Goal: Use online tool/utility: Utilize a website feature to perform a specific function

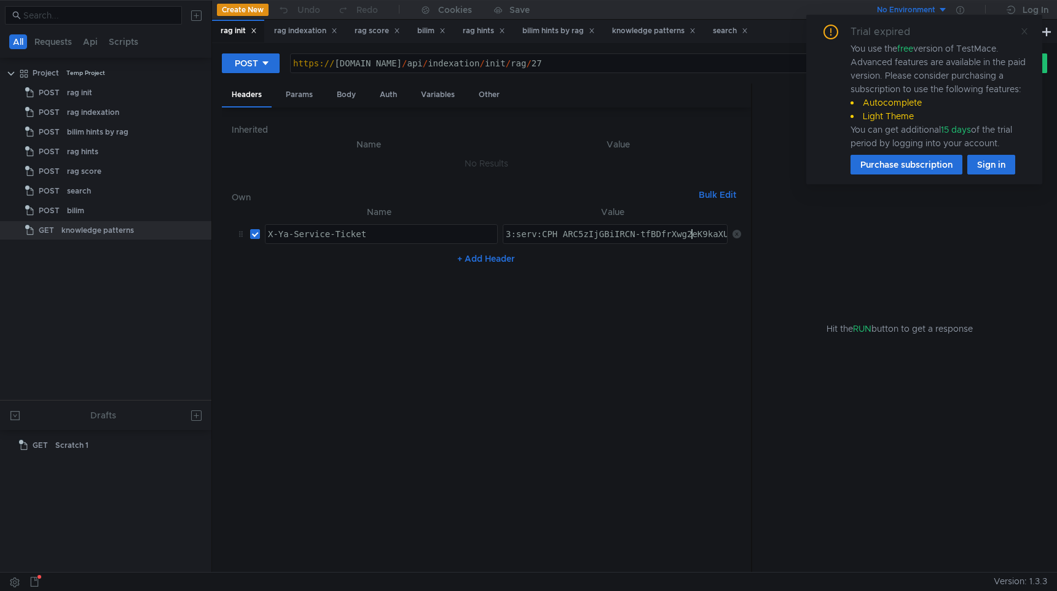
click at [1026, 30] on icon at bounding box center [1024, 31] width 9 height 9
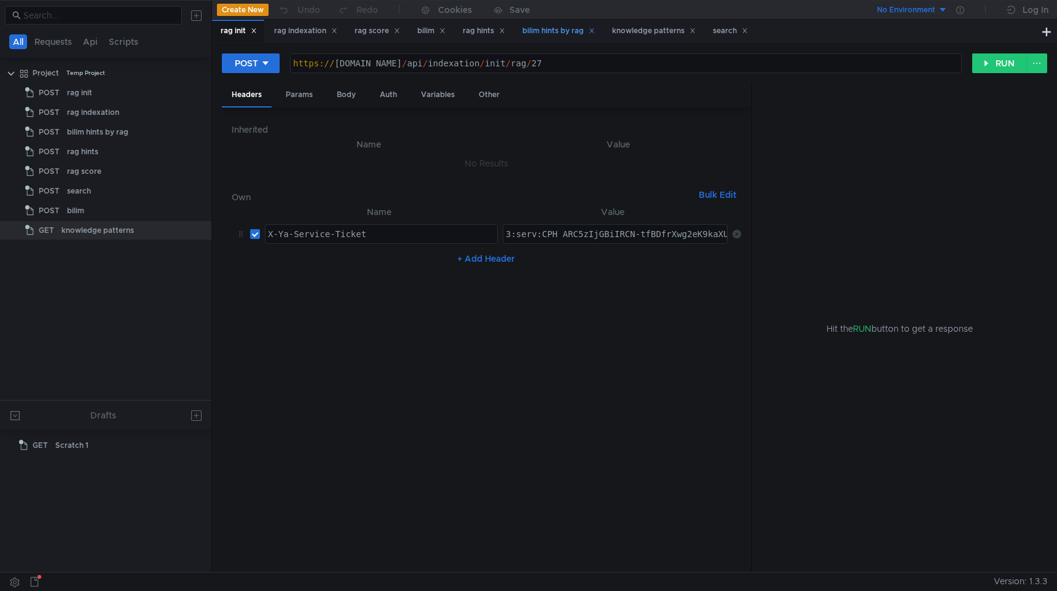
click at [546, 28] on div "bilim hints by rag" at bounding box center [558, 31] width 73 height 13
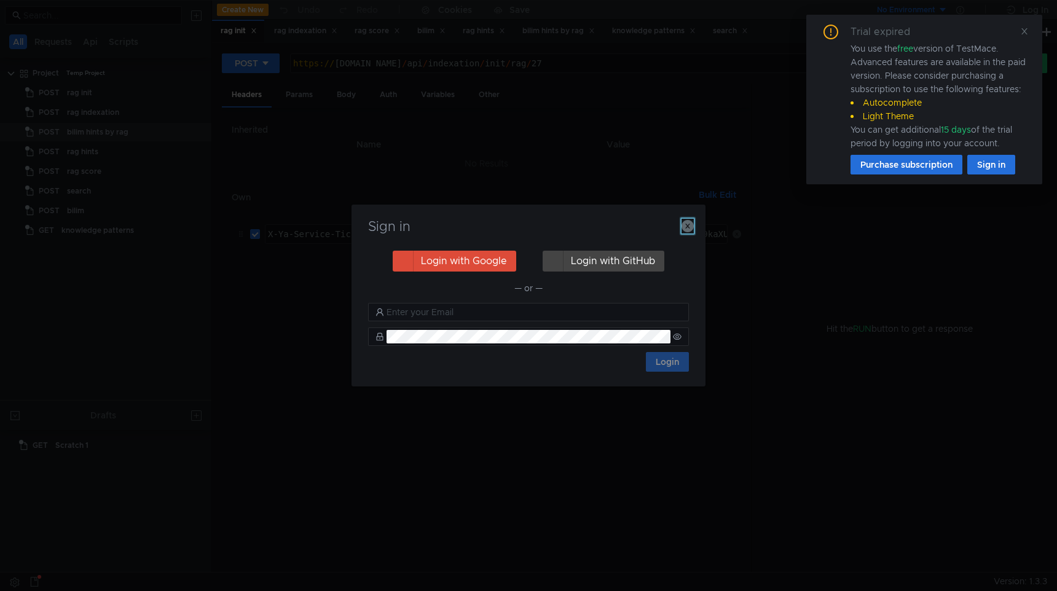
click at [686, 224] on icon "button" at bounding box center [687, 226] width 12 height 12
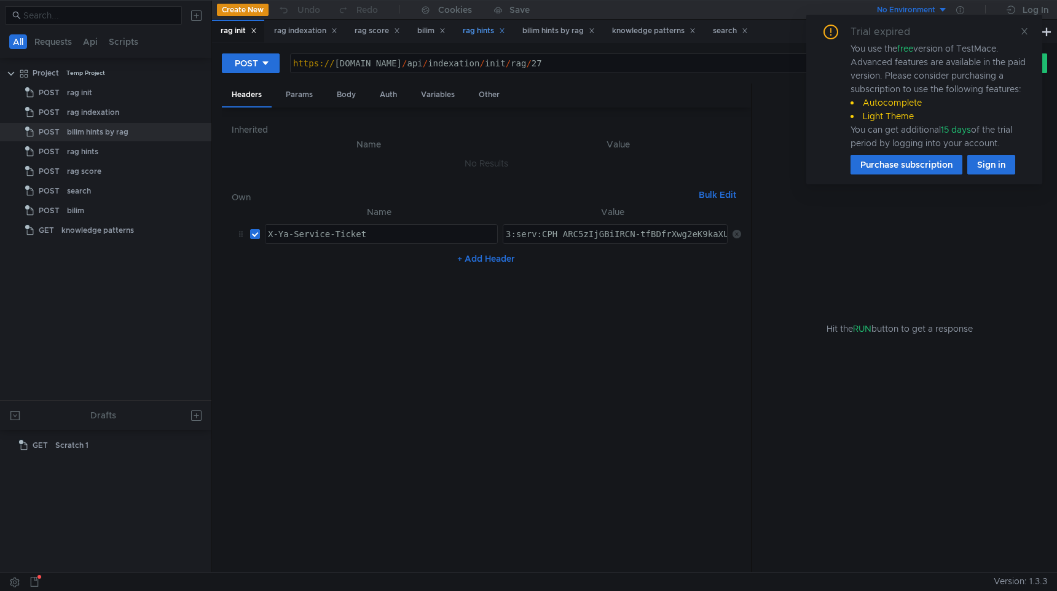
click at [554, 27] on div "bilim hints by rag" at bounding box center [558, 31] width 73 height 13
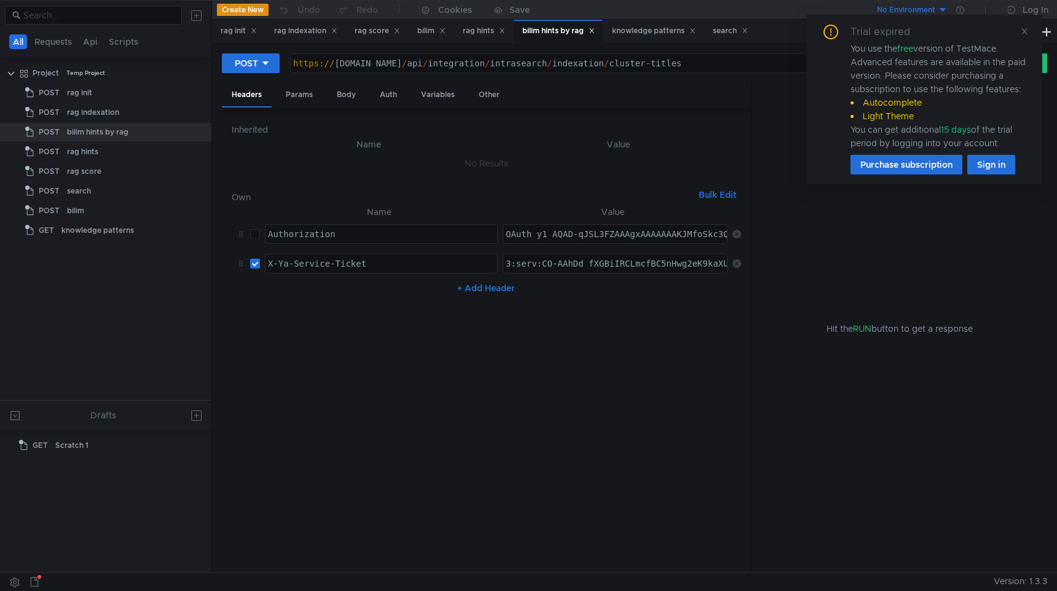
type textarea "OAuth y1_AQAD-qJSL3FZAAAgxAAAAAAAKJMfoSkc3QlMR0WbPc6_6DQt0W_WxBQ"
click at [525, 238] on div "OAuth y1_AQAD-qJSL3FZAAAgxAAAAAAAKJMfoSkc3QlMR0WbPc6_6DQt0W_WxBQ" at bounding box center [670, 243] width 335 height 29
click at [581, 239] on div "OAuth y1_AQAD-qJSL3FZAAAgxAAAAAAAKJMfoSkc3QlMR0WbPc6_6DQt0W_WxBQ" at bounding box center [670, 243] width 335 height 29
drag, startPoint x: 533, startPoint y: 235, endPoint x: 492, endPoint y: 235, distance: 41.8
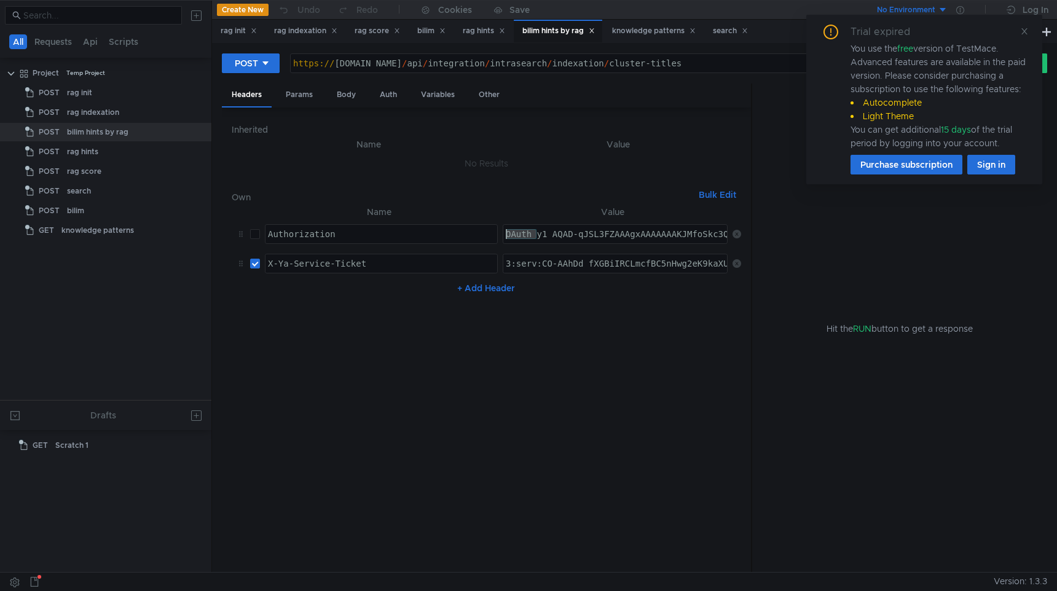
click at [492, 235] on tr "Authorization ההההההההההההההההההההההההההההההההההההההההההההההההההההההההההההההההה…" at bounding box center [486, 233] width 509 height 29
click at [574, 341] on nz-table "Name Value Authorization הההההההההההההההההההההההההההההההההההההההההההההההההההההה…" at bounding box center [486, 384] width 509 height 358
click at [1027, 38] on div "Trial expired You use the free version of TestMace. Advanced features are avail…" at bounding box center [924, 100] width 236 height 170
click at [1023, 31] on icon at bounding box center [1024, 31] width 9 height 9
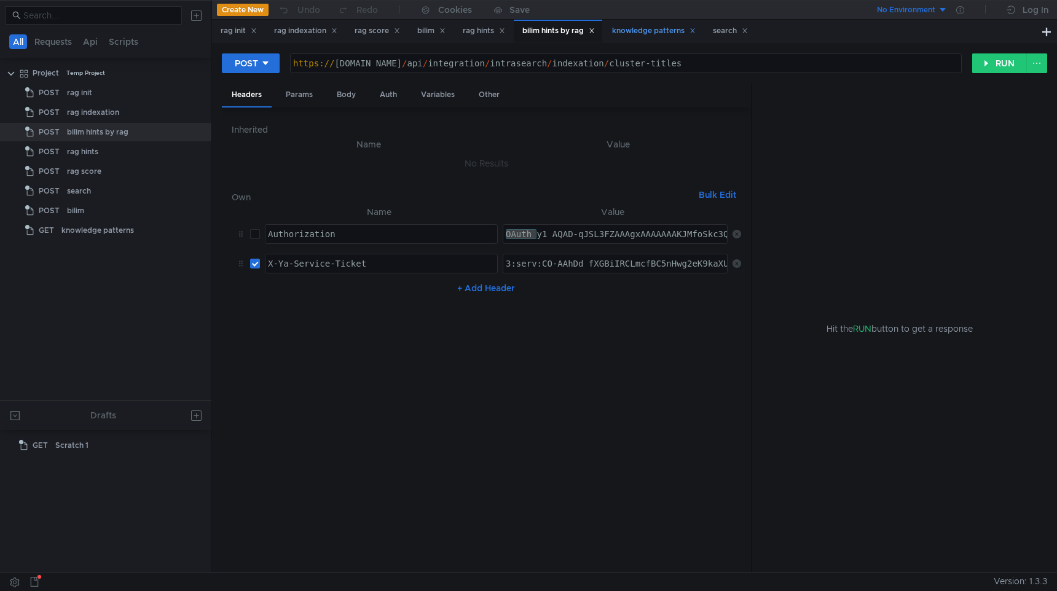
click at [669, 31] on div "knowledge patterns" at bounding box center [654, 31] width 84 height 13
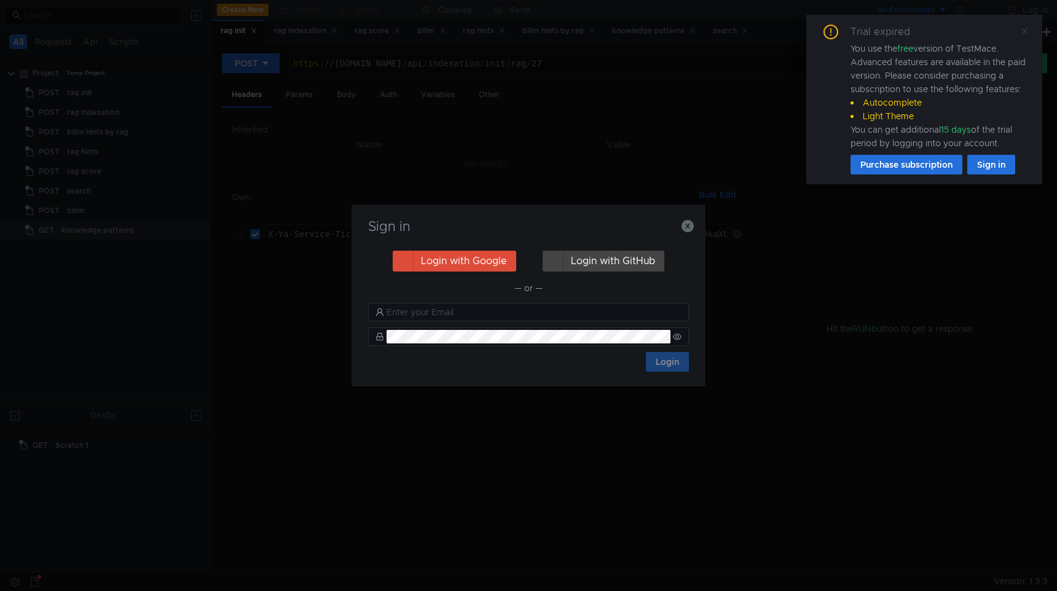
click at [1026, 29] on icon at bounding box center [1024, 31] width 9 height 9
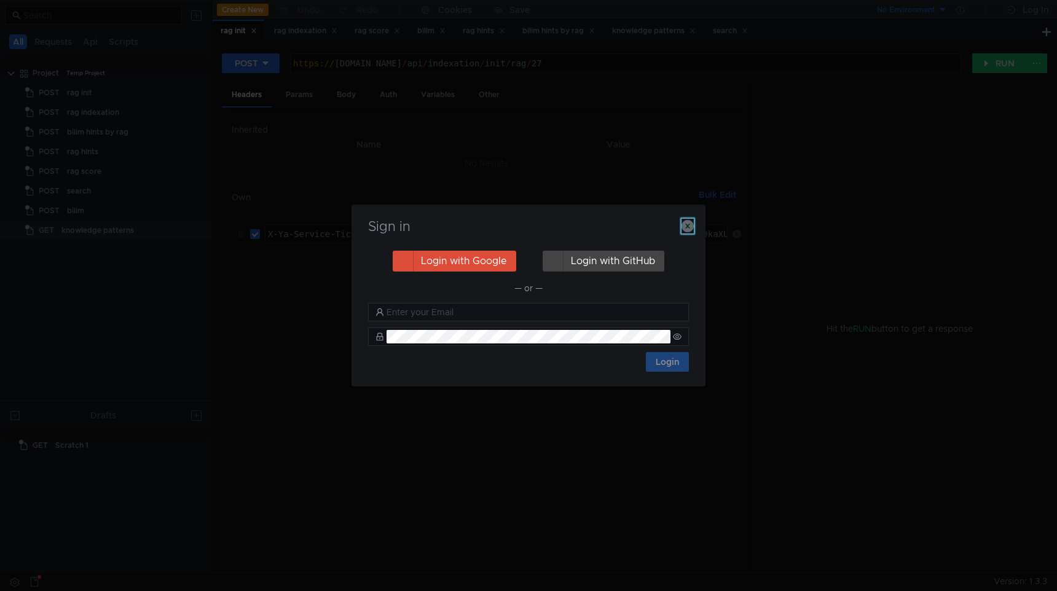
click at [684, 225] on icon "button" at bounding box center [687, 226] width 12 height 12
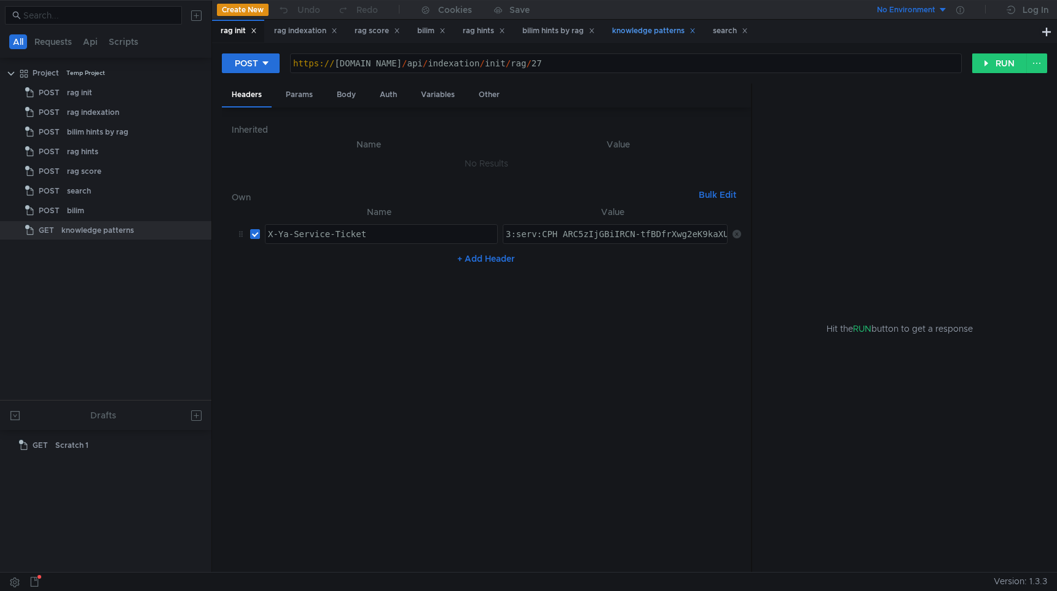
click at [662, 35] on div "knowledge patterns" at bounding box center [654, 31] width 84 height 13
type textarea "[URL][DOMAIN_NAME]"
click at [570, 63] on div "https:// sandbox.bilim.yandex-team.ru / api / front / patterns / 2 / history" at bounding box center [622, 72] width 676 height 29
click at [998, 65] on button "RUN" at bounding box center [999, 63] width 55 height 20
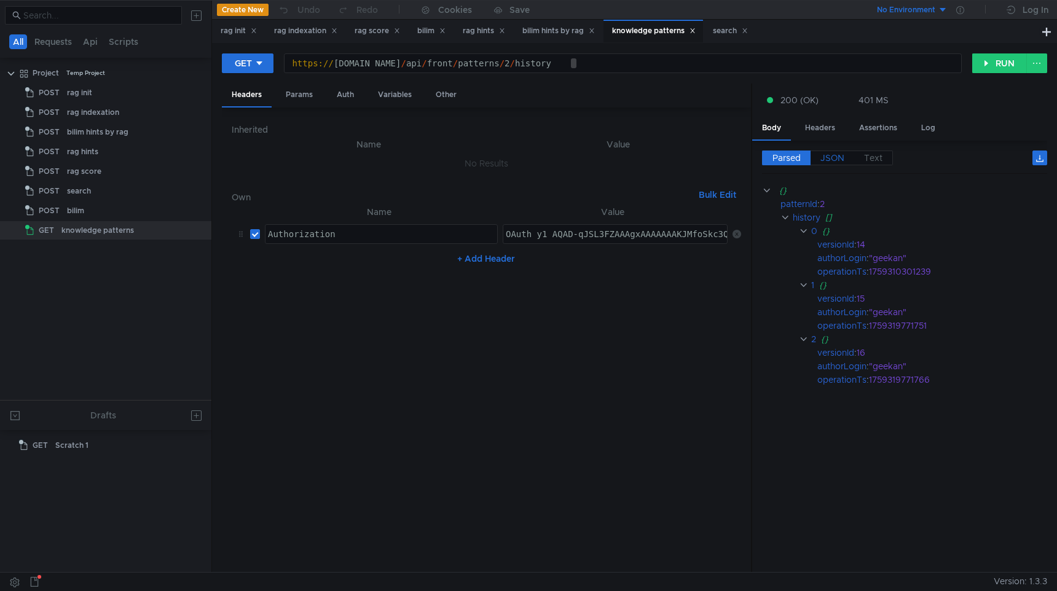
click at [819, 157] on label "JSON" at bounding box center [832, 158] width 44 height 15
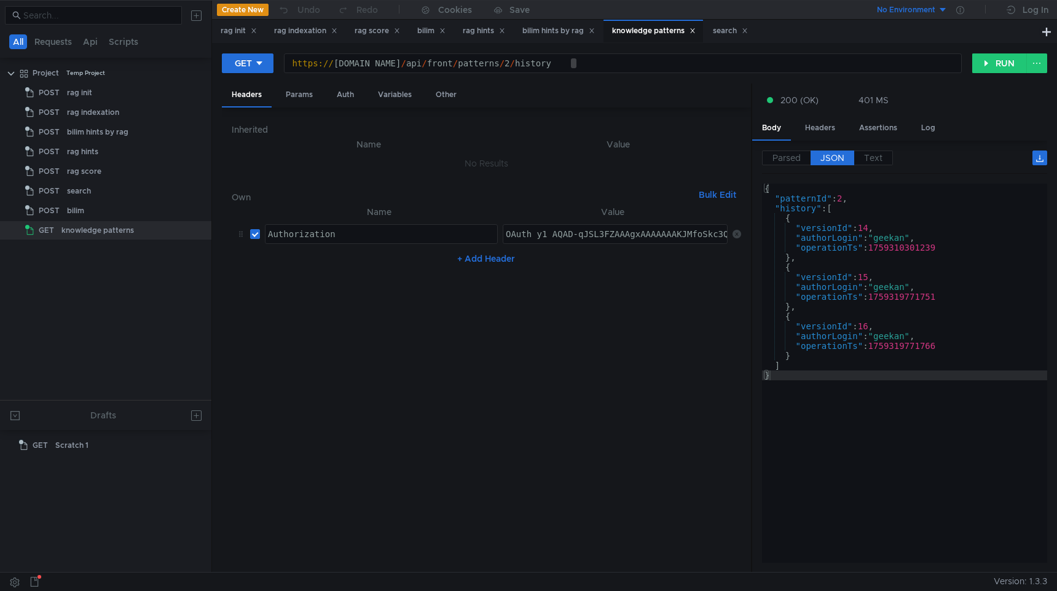
click at [624, 361] on nz-table "Name Value Authorization הההההההההההההההההההההההההההההההההההההההההההההההההההההה…" at bounding box center [486, 384] width 509 height 358
click at [530, 244] on app-single-line-highlight-input "OAuth y1_AQAD-qJSL3FZAAAgxAAAAAAAKJMfoSkc3QlMR0WbPc6_6DQt0W_WxBQ הההההההההההההה…" at bounding box center [615, 234] width 225 height 20
click at [294, 98] on div "Params" at bounding box center [299, 95] width 47 height 23
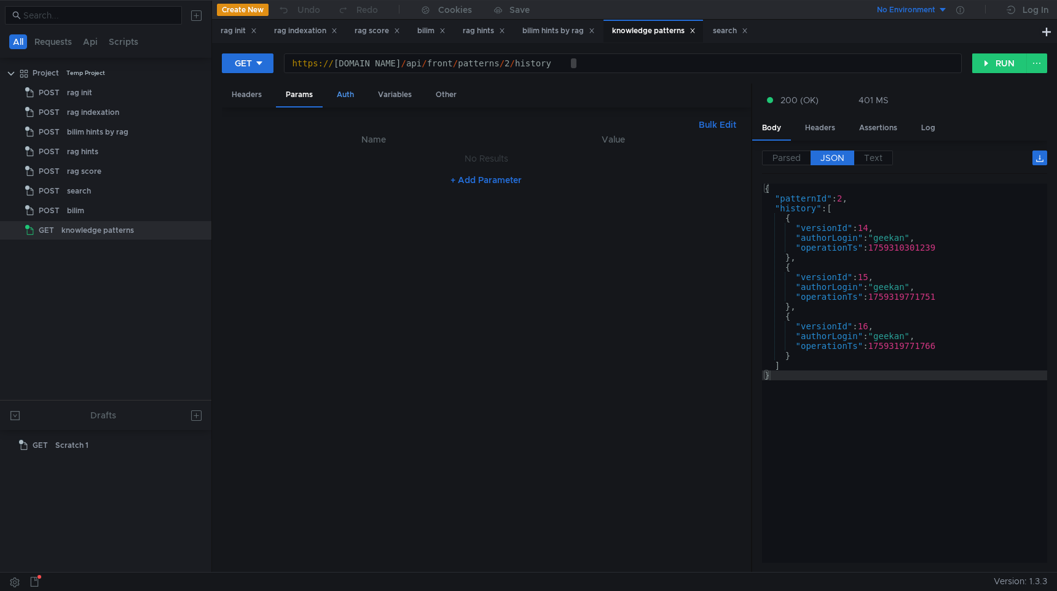
click at [340, 98] on div "Auth" at bounding box center [345, 95] width 37 height 23
click at [384, 98] on div "Variables" at bounding box center [394, 95] width 53 height 23
click at [435, 96] on div "Other" at bounding box center [446, 95] width 41 height 23
click at [247, 94] on div "Headers" at bounding box center [247, 95] width 50 height 23
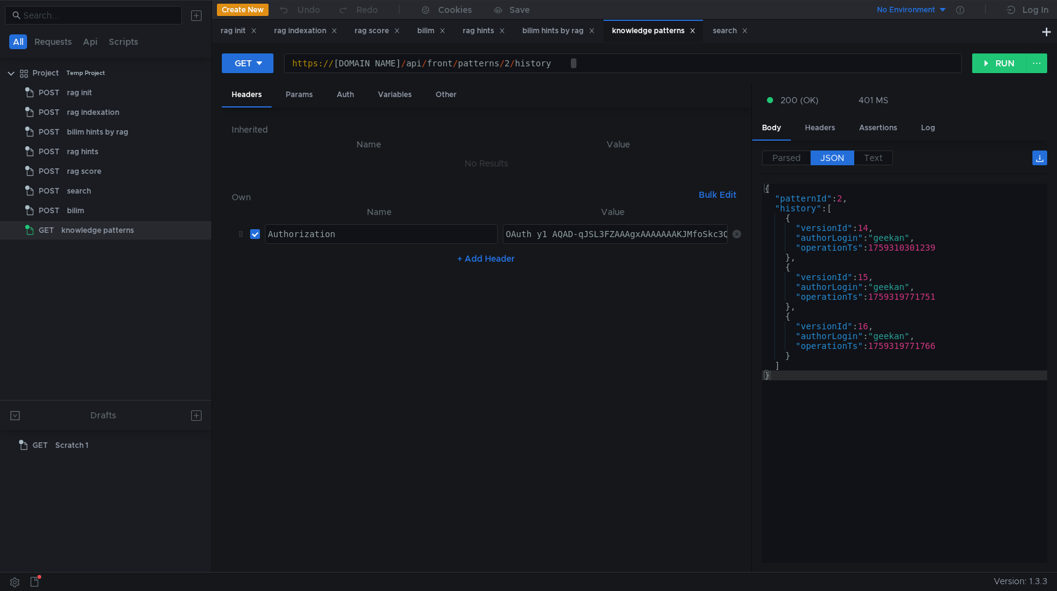
click at [630, 61] on div "https:// sandbox.bilim.yandex-team.ru / api / front / patterns / 2 / history" at bounding box center [622, 72] width 676 height 29
click at [554, 27] on div "bilim hints by rag" at bounding box center [558, 31] width 73 height 13
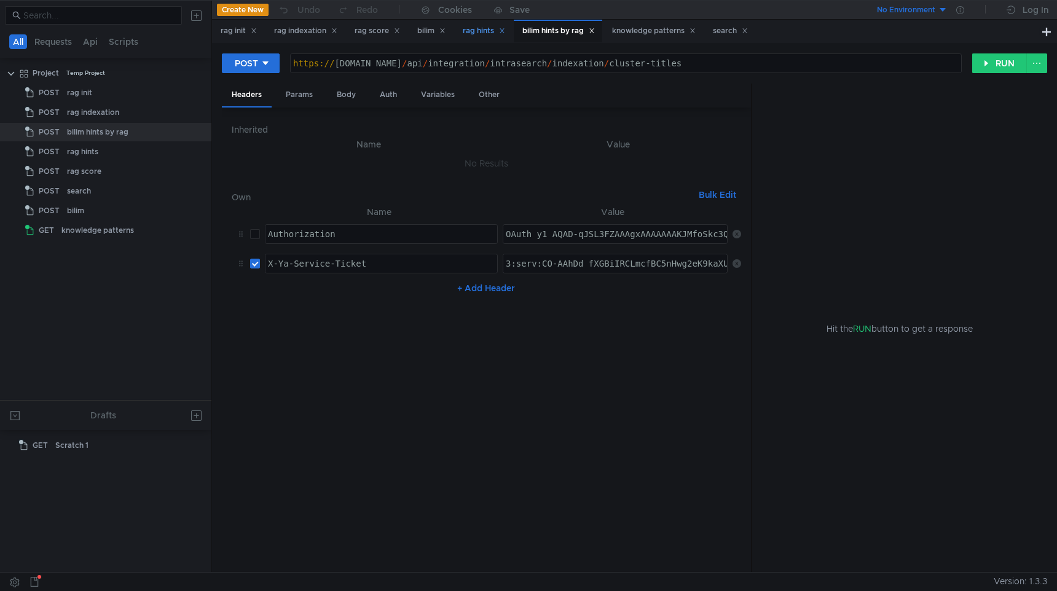
click at [490, 32] on div "rag hints" at bounding box center [484, 31] width 42 height 13
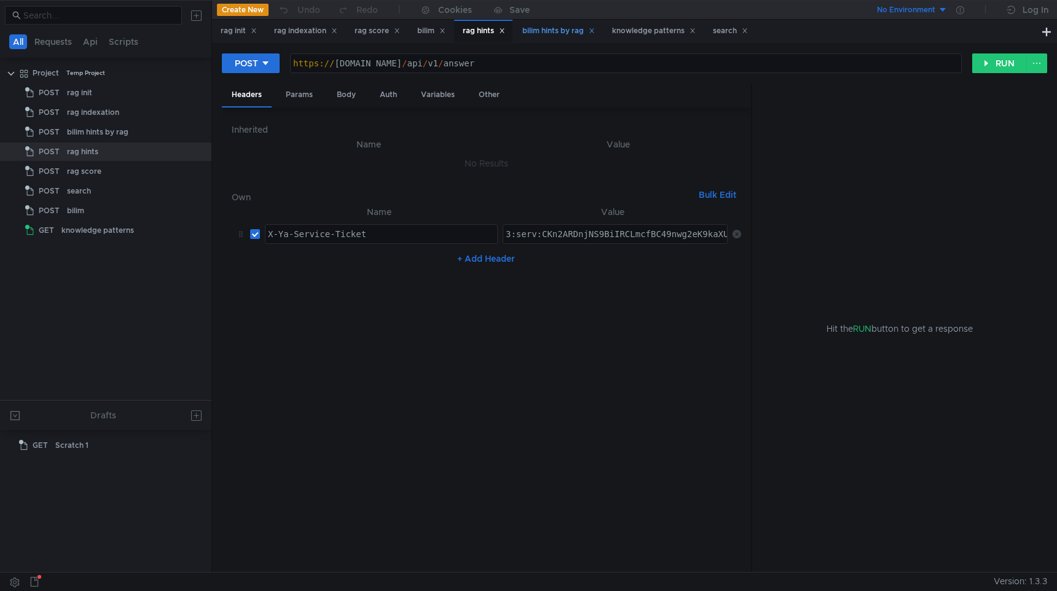
click at [581, 28] on div "bilim hints by rag" at bounding box center [558, 31] width 73 height 13
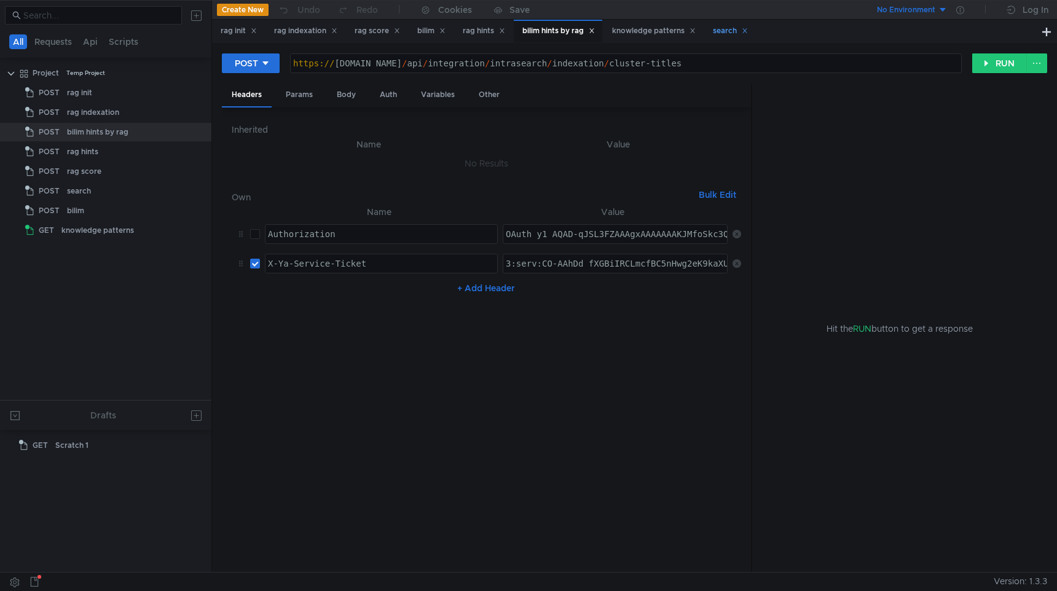
click at [742, 29] on div "search" at bounding box center [730, 31] width 35 height 13
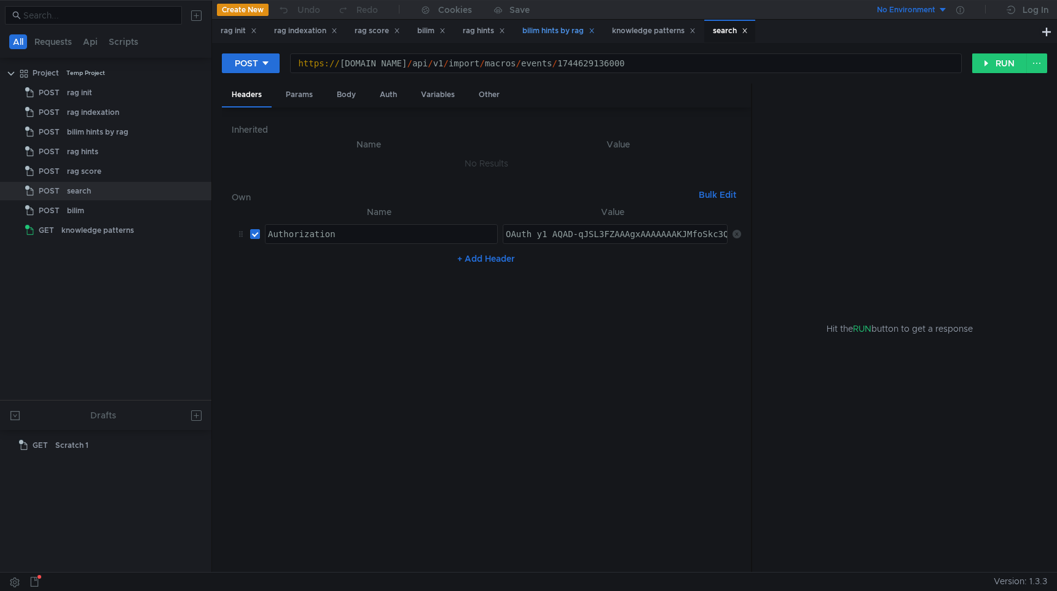
click at [566, 28] on div "bilim hints by rag" at bounding box center [558, 31] width 73 height 13
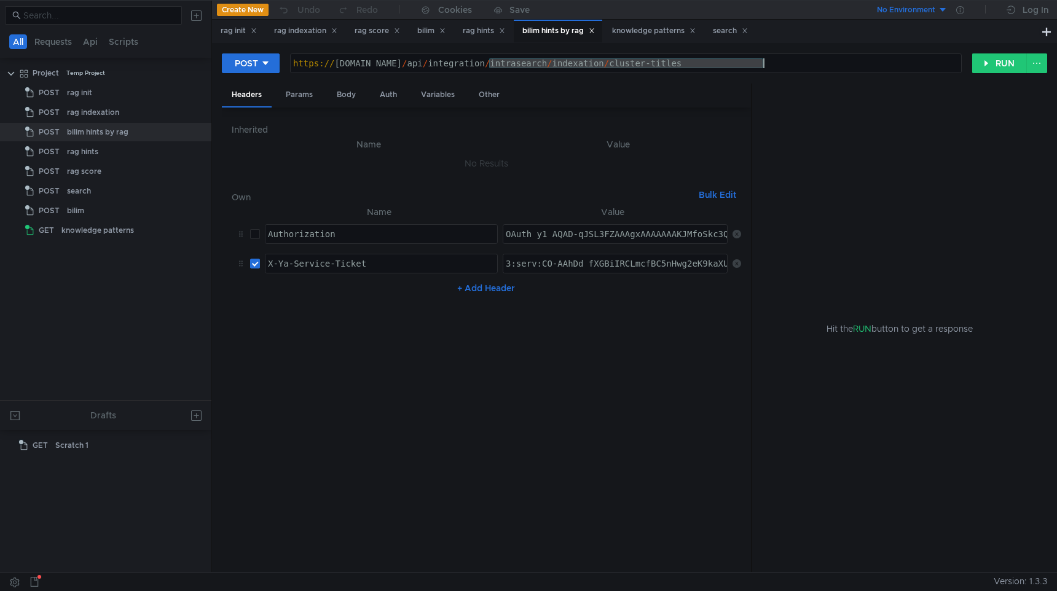
drag, startPoint x: 488, startPoint y: 66, endPoint x: 872, endPoint y: 66, distance: 384.0
click at [872, 66] on div "https:// [DOMAIN_NAME] / api / integration / intrasearch / indexation / cluster…" at bounding box center [626, 72] width 670 height 29
paste textarea "[URL][DOMAIN_NAME]"
click at [530, 62] on div "https:// [DOMAIN_NAME] / https:// [DOMAIN_NAME] / api / v1 / magicLinks" at bounding box center [626, 72] width 670 height 29
drag, startPoint x: 654, startPoint y: 59, endPoint x: 487, endPoint y: 66, distance: 167.3
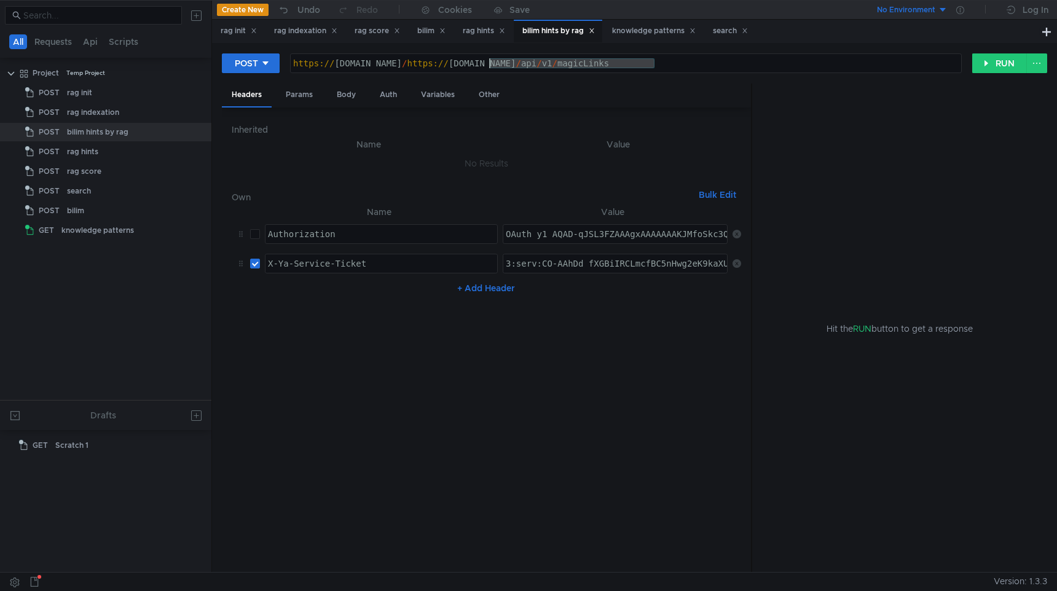
click at [487, 66] on div "https:// [DOMAIN_NAME] / https:// [DOMAIN_NAME] / api / v1 / magicLinks" at bounding box center [626, 72] width 670 height 29
type textarea "[URL][DOMAIN_NAME]"
click at [600, 55] on div "https:// [DOMAIN_NAME] / api / v1 / magicLinks" at bounding box center [626, 63] width 670 height 18
click at [997, 62] on button "RUN" at bounding box center [999, 63] width 55 height 20
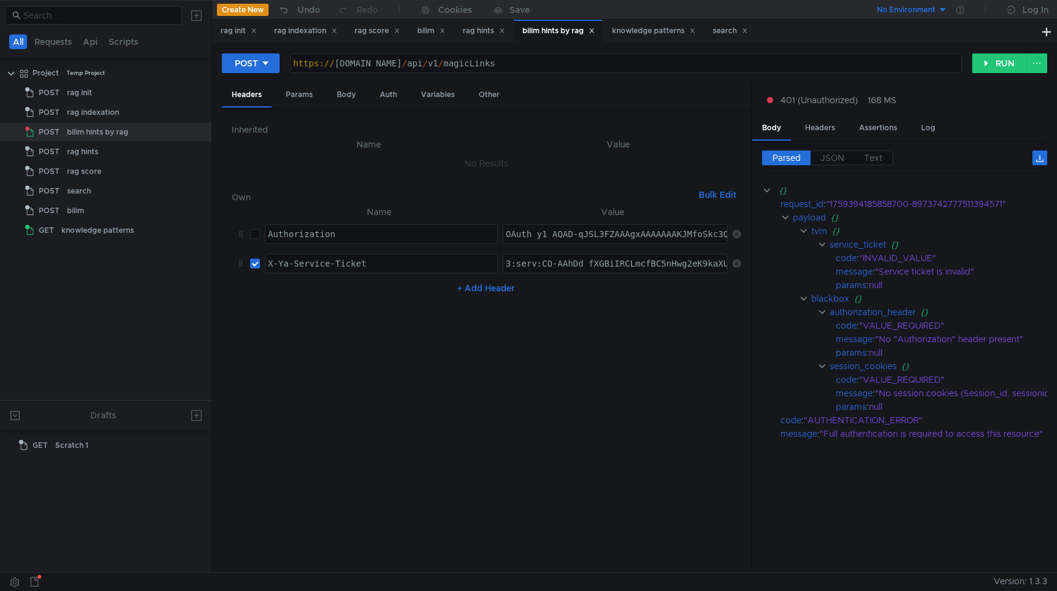
paste textarea "PWAAhDQxPvGBiIRCLmcfBC5nHwg2eK9kaXU_gE:J2qtrUIylJZwQvpYUzuq8lLKFdlK_VyI4cGKjNUz…"
type textarea "3:serv:CPWAAhDQxPvGBiIRCLmcfBC5nHwg2eK9kaXU_gE:J2qtrUIylJZwQvpYUzuq8lLKFdlK_VyI…"
click at [1003, 60] on button "RUN" at bounding box center [999, 63] width 55 height 20
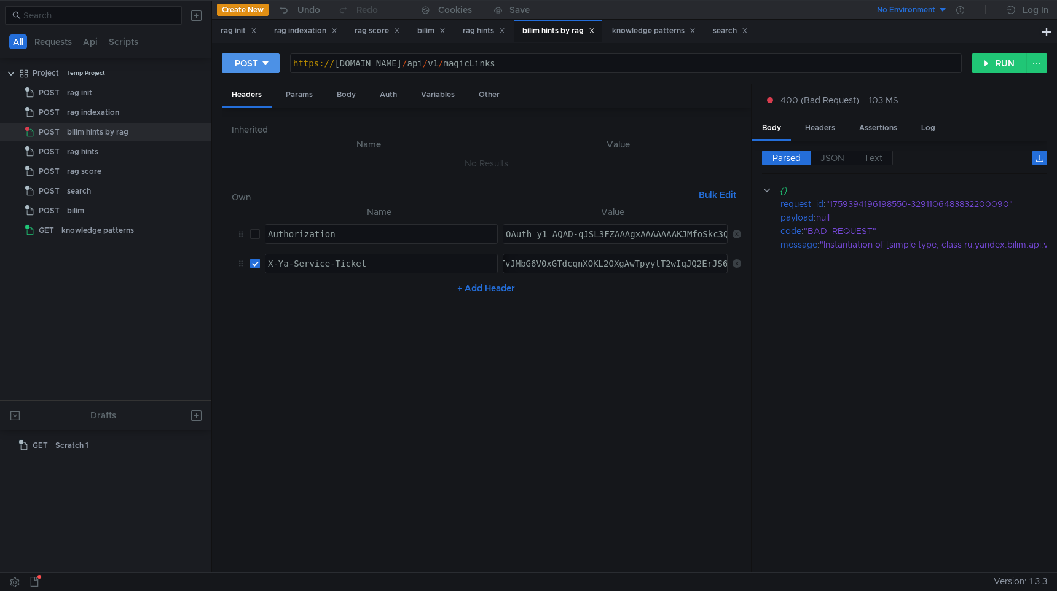
click at [238, 58] on div "POST" at bounding box center [246, 64] width 23 height 14
click at [240, 108] on li "POST" at bounding box center [251, 109] width 58 height 20
click at [349, 88] on div "Body" at bounding box center [346, 95] width 39 height 23
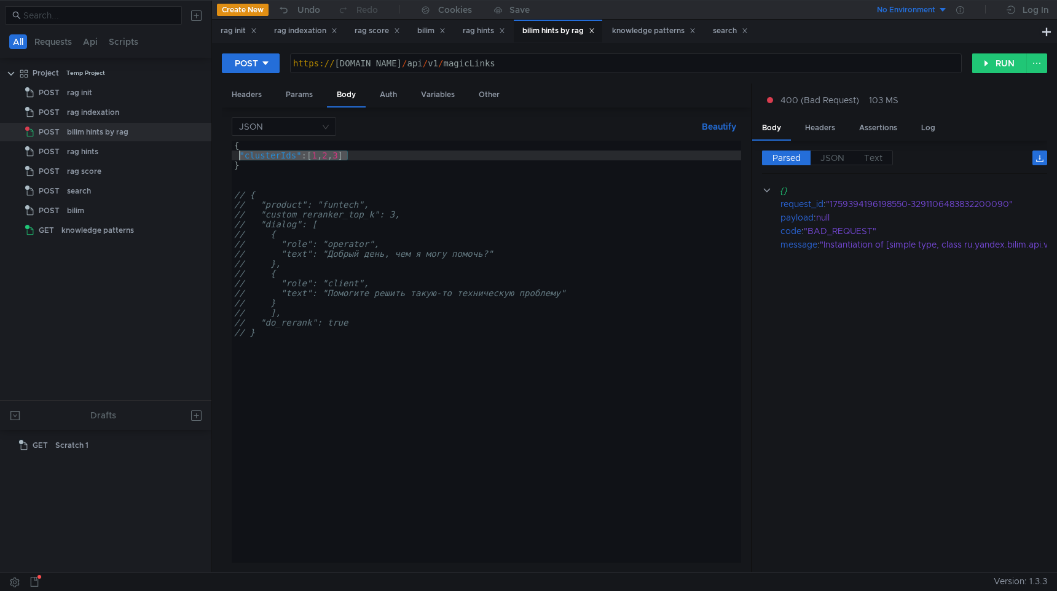
drag, startPoint x: 371, startPoint y: 154, endPoint x: 241, endPoint y: 155, distance: 129.0
click at [241, 155] on div "{ "clusterIds" : [ 1 , 2 , 3 ] } // { // "product": "funtech", // "custom_reran…" at bounding box center [486, 362] width 509 height 442
paste textarea "links\":[\"https://[DOMAIN_NAME]/knowledge/237585\""
click at [276, 152] on div "{ "links \" :[ \" [URL][DOMAIN_NAME] \" } // { // "product": "funtech", // "cus…" at bounding box center [486, 362] width 509 height 442
click at [292, 155] on div "{ "links" : [ \ "[URL][DOMAIN_NAME] \" } // { // "product": "funtech", // "cust…" at bounding box center [486, 362] width 509 height 442
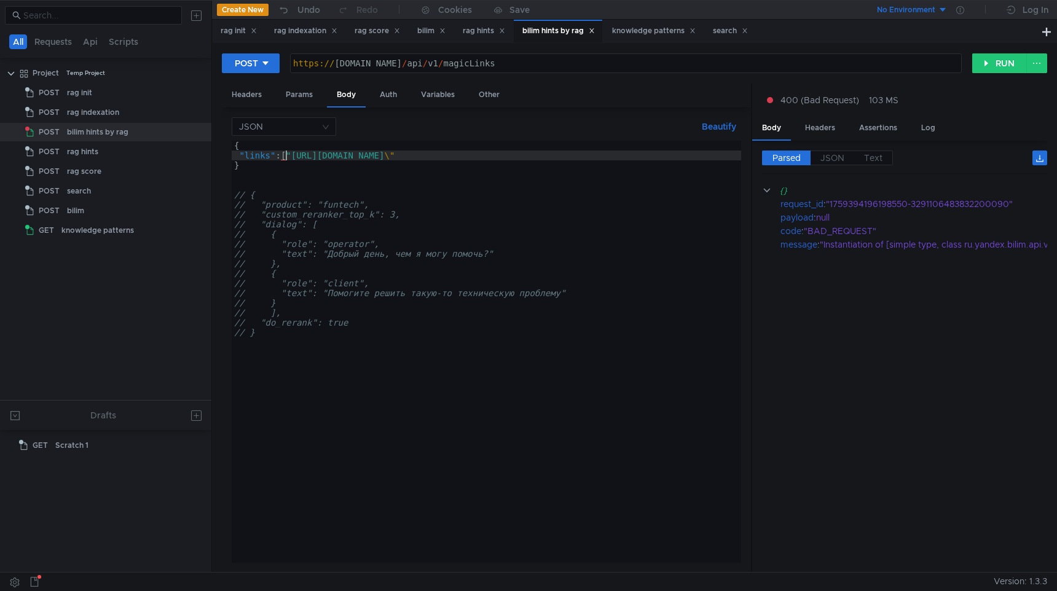
click at [570, 155] on div "{ "links" : [ "[URL][DOMAIN_NAME] \" } // { // "product": "funtech", // "custom…" at bounding box center [486, 362] width 509 height 442
click at [563, 168] on div "{ "links" : [ "[URL][DOMAIN_NAME]" ] } // { // "product": "funtech", // "custom…" at bounding box center [486, 362] width 509 height 442
click at [995, 66] on button "RUN" at bounding box center [999, 63] width 55 height 20
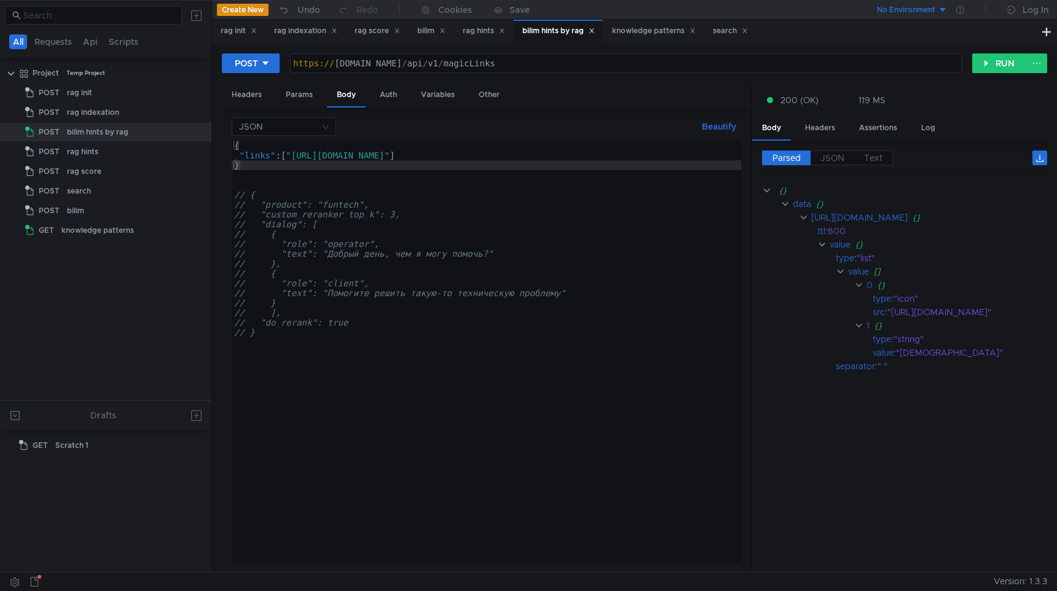
type textarea "// {"
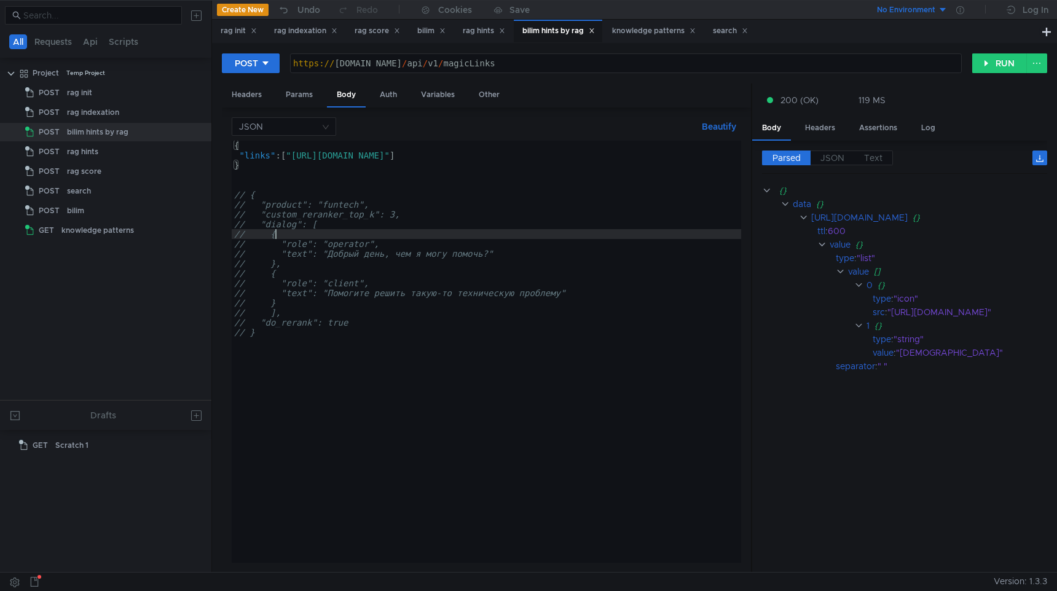
click at [416, 235] on div "{ "links" : [ "[URL][DOMAIN_NAME]" ] } // { // "product": "funtech", // "custom…" at bounding box center [486, 362] width 509 height 442
click at [347, 66] on div "https:// [DOMAIN_NAME] / api / v1 / magicLinks" at bounding box center [626, 72] width 670 height 29
type textarea "[URL][DOMAIN_NAME]"
click at [997, 59] on button "RUN" at bounding box center [999, 63] width 55 height 20
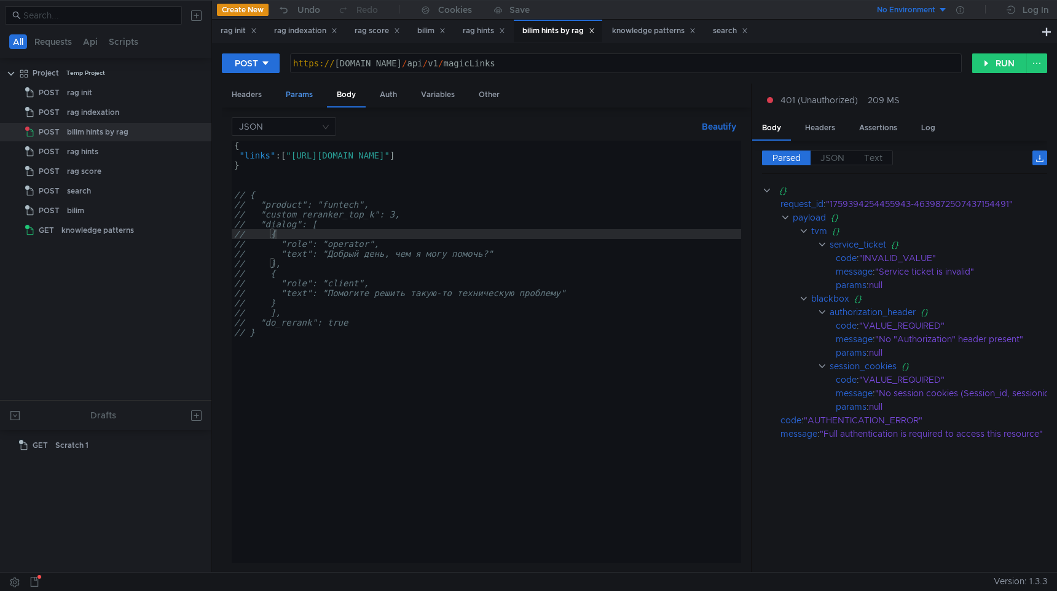
click at [289, 92] on div "Params" at bounding box center [299, 95] width 47 height 23
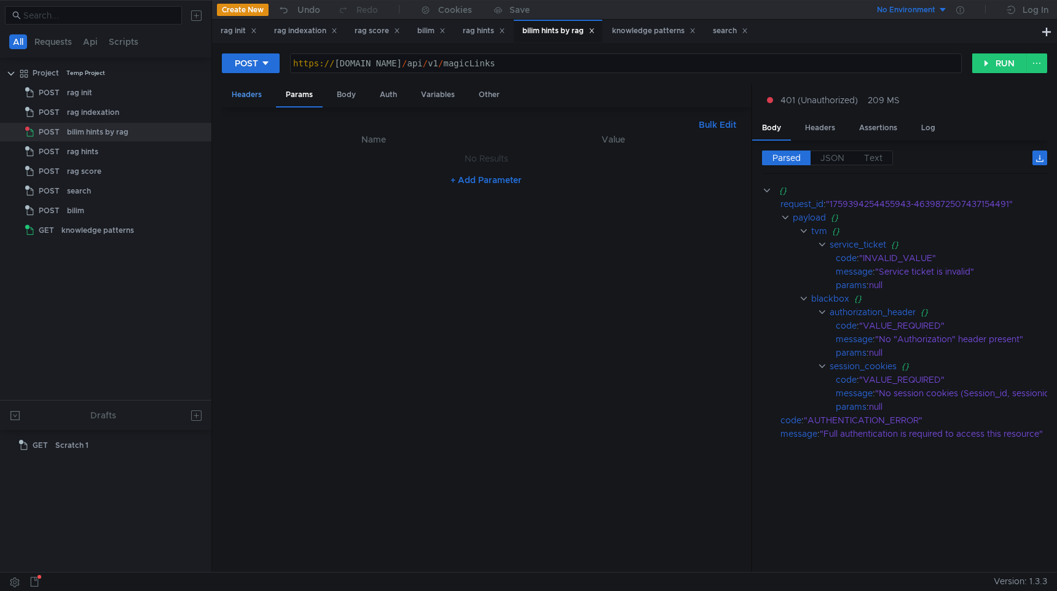
click at [250, 99] on div "Headers" at bounding box center [247, 95] width 50 height 23
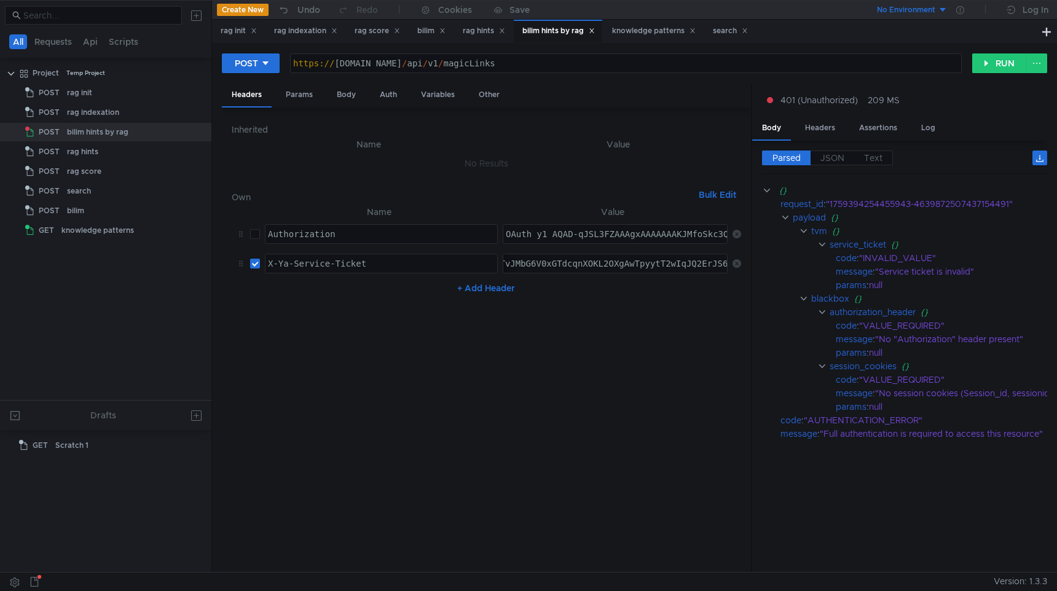
click at [587, 273] on app-single-line-highlight-input "3:serv:CPWAAhDQxPvGBiIRCLmcfBC5nHwg2eK9kaXU_gE:J2qtrUIylJZwQvpYUzuq8lLKFdlK_VyI…" at bounding box center [615, 264] width 225 height 20
paste textarea "CmxfvGBiIRCN-tfBDfrXwg2eK9kaXU_gE:GLxQPTKtbd3Al8QcGOapeNuqXLLUGKUlVbFST_MzxN3Xf…"
type textarea "3:serv:CPWAAhCmxfvGBiIRCN-tfBDfrXwg2eK9kaXU_gE:GLxQPTKtbd3Al8QcGOapeNuqXLLUGKUl…"
click at [995, 69] on button "RUN" at bounding box center [999, 63] width 55 height 20
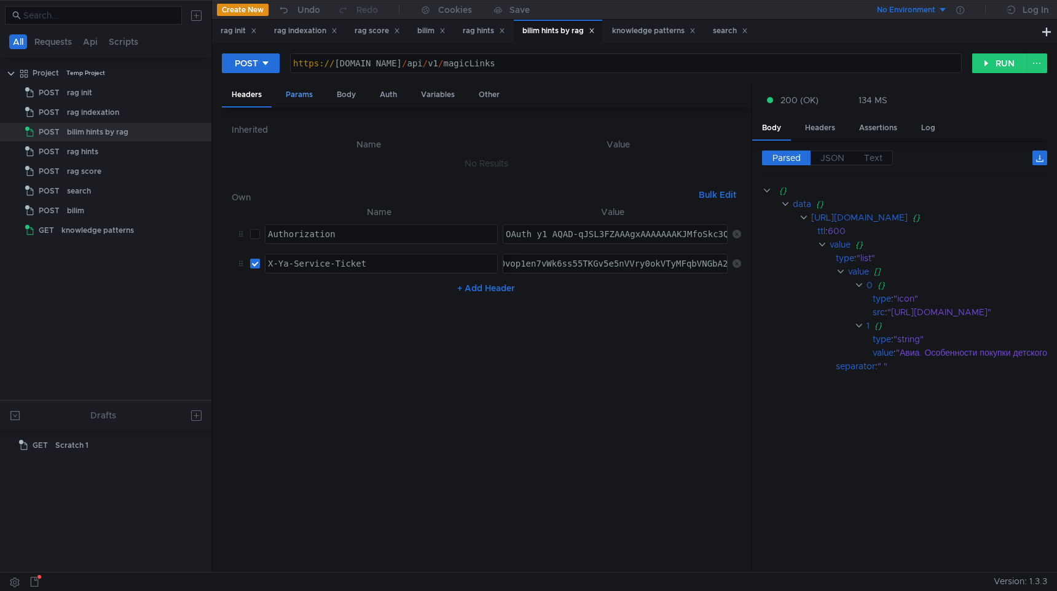
click at [311, 92] on div "Params" at bounding box center [299, 95] width 47 height 23
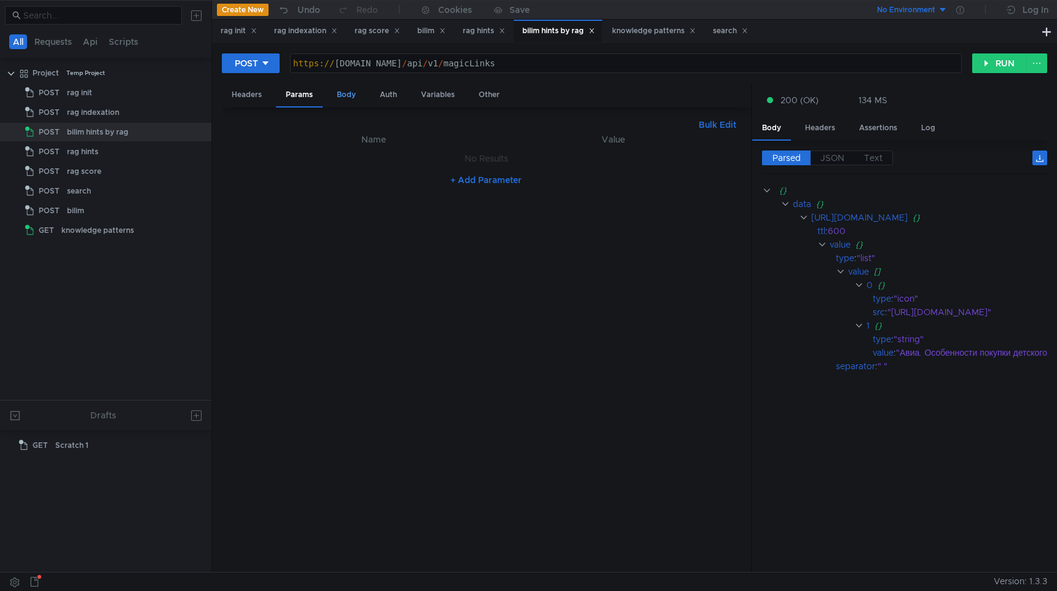
click at [345, 87] on div "Body" at bounding box center [346, 95] width 39 height 23
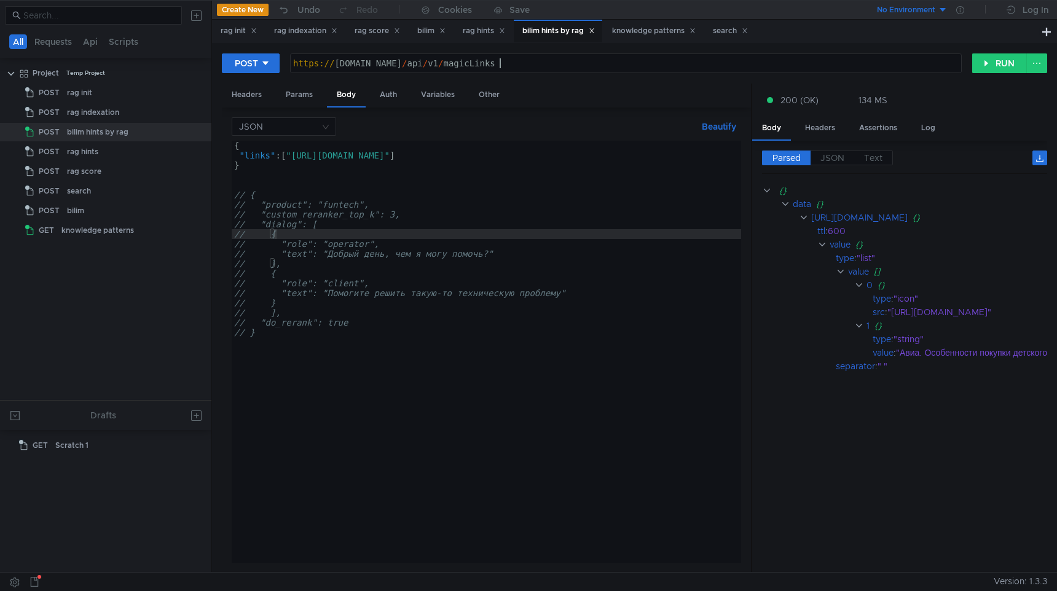
click at [497, 63] on div "https:// [DOMAIN_NAME] / api / v1 / magicLinks" at bounding box center [626, 72] width 670 height 29
drag, startPoint x: 482, startPoint y: 64, endPoint x: 706, endPoint y: 73, distance: 224.4
click at [706, 73] on div "[URL][DOMAIN_NAME] https:// [DOMAIN_NAME] / api / v1 / magicLinks ההההההההההההה…" at bounding box center [626, 63] width 672 height 20
